Goal: Task Accomplishment & Management: Manage account settings

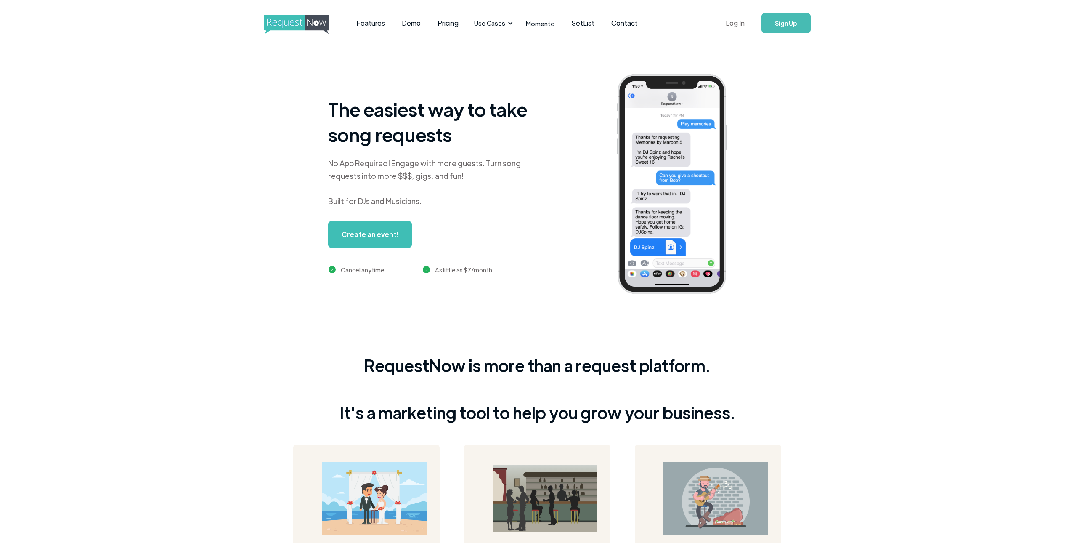
click at [730, 22] on link "Log In" at bounding box center [735, 22] width 36 height 29
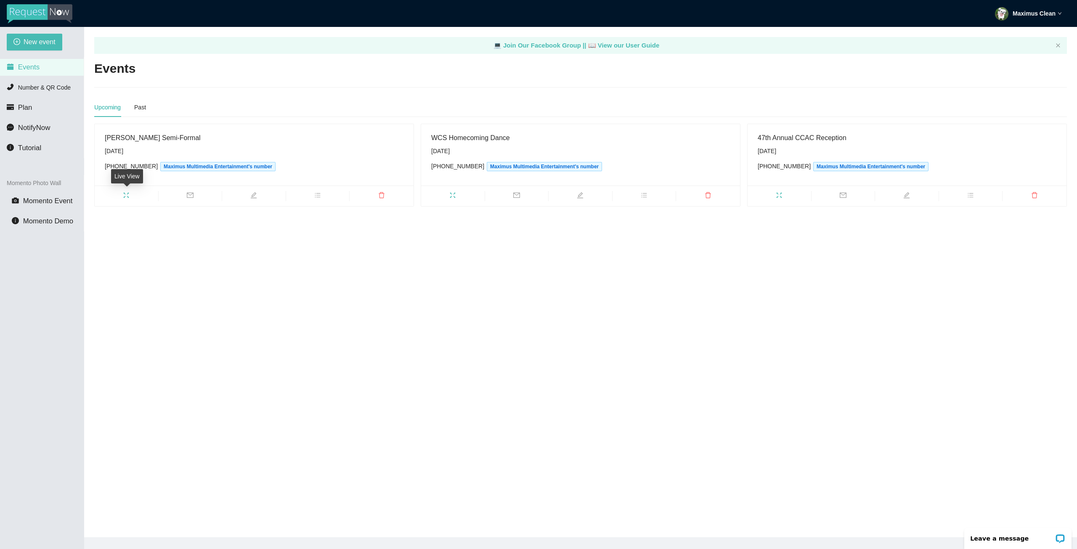
click at [127, 197] on icon "fullscreen" at bounding box center [126, 195] width 7 height 7
click at [385, 195] on icon "delete" at bounding box center [381, 195] width 7 height 7
click at [431, 173] on span "Delete" at bounding box center [431, 171] width 17 height 9
click at [127, 194] on icon "fullscreen" at bounding box center [126, 195] width 7 height 7
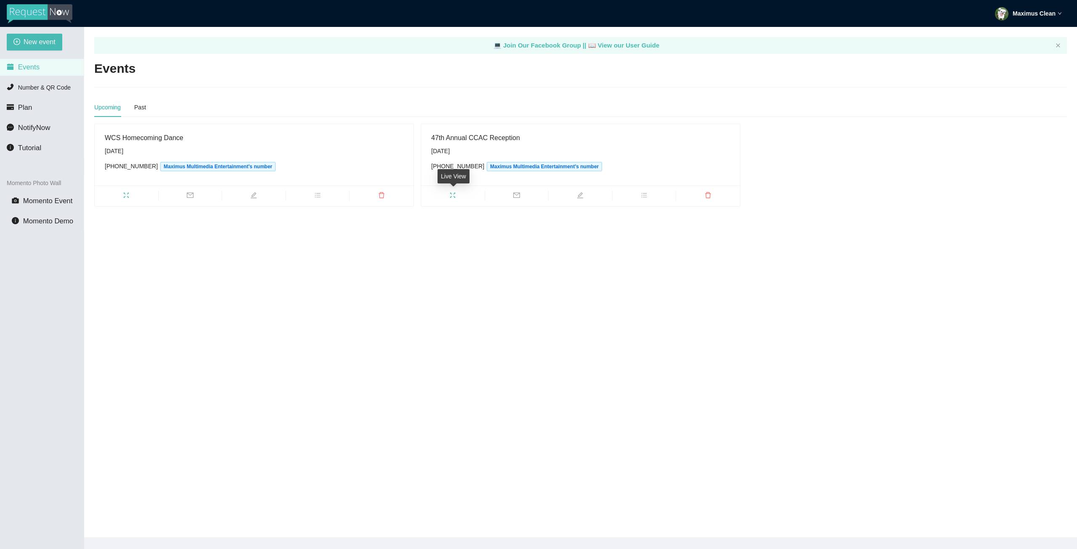
click at [451, 196] on icon "fullscreen" at bounding box center [452, 195] width 7 height 7
